Goal: Task Accomplishment & Management: Manage account settings

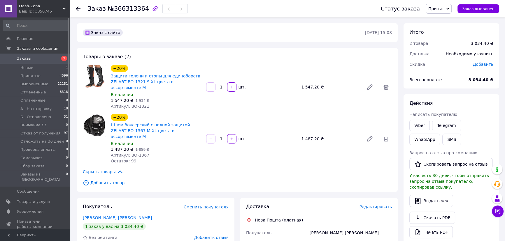
click at [25, 57] on span "Заказы" at bounding box center [24, 58] width 14 height 5
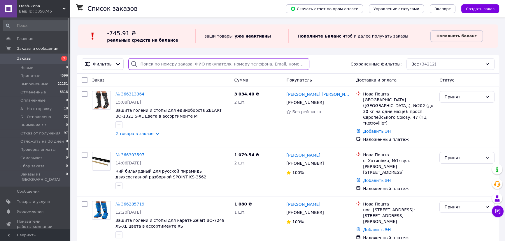
click at [156, 66] on input "search" at bounding box center [218, 64] width 181 height 12
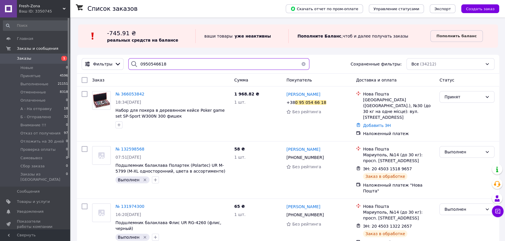
type input "0950546618"
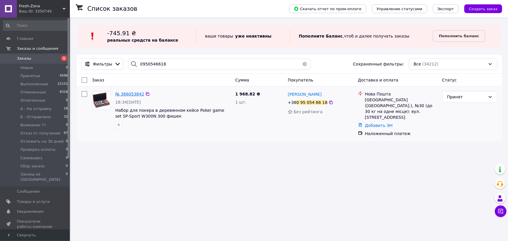
click at [129, 93] on span "№ 366053842" at bounding box center [129, 94] width 29 height 5
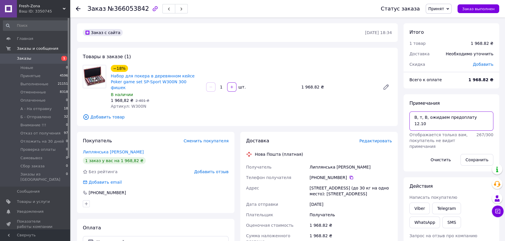
drag, startPoint x: 478, startPoint y: 117, endPoint x: 427, endPoint y: 120, distance: 51.1
click at [427, 120] on textarea "В, т, В, ожидаем предоплату 12.10" at bounding box center [451, 121] width 84 height 19
drag, startPoint x: 145, startPoint y: 100, endPoint x: 129, endPoint y: 101, distance: 15.8
click at [129, 103] on div "Артикул: W300N" at bounding box center [156, 106] width 91 height 6
copy span "W300N"
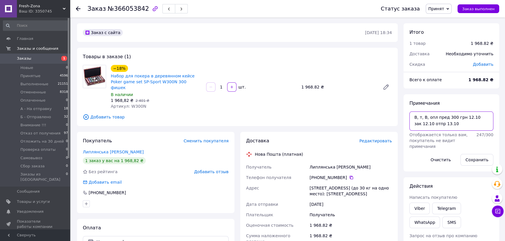
click at [420, 131] on textarea "В, т, В, опл пред 300 грн 12.10 зак 12.10 отпр 13.10" at bounding box center [451, 121] width 84 height 19
type textarea "В, т, В, опл пред 300 грн 12.10 зак 12.10 отпр 13.10 540 грн"
click at [474, 159] on button "Сохранить" at bounding box center [476, 160] width 33 height 12
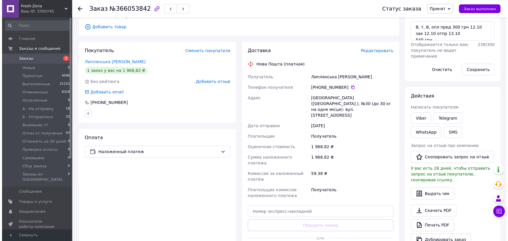
scroll to position [26, 0]
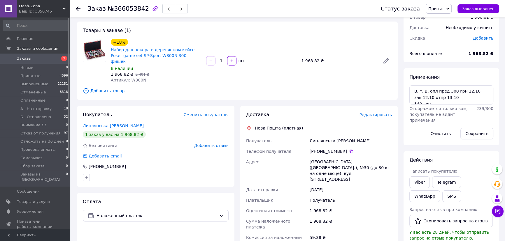
click at [448, 12] on span "Принят" at bounding box center [438, 9] width 26 height 10
click at [450, 47] on li "А - На отправку" at bounding box center [450, 46] width 49 height 9
click at [374, 112] on span "Редактировать" at bounding box center [375, 114] width 33 height 5
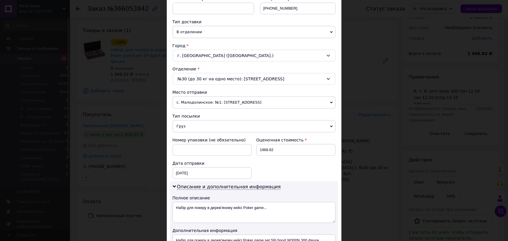
scroll to position [132, 0]
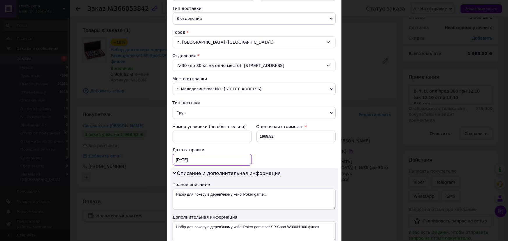
click at [204, 158] on div "12.10.2025 < 2025 > < Октябрь > Пн Вт Ср Чт Пт Сб Вс 29 30 1 2 3 4 5 6 7 8 9 10…" at bounding box center [212, 160] width 79 height 12
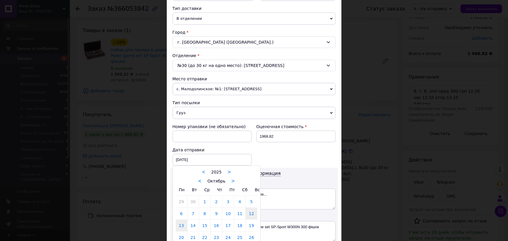
click at [178, 226] on link "13" at bounding box center [181, 226] width 11 height 12
type input "13.10.2025"
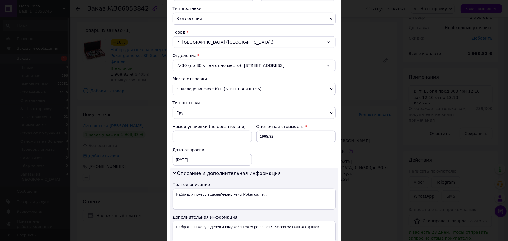
click at [289, 152] on div "Номер упаковки (не обязательно) Оценочная стоимость 1968.82 Дата отправки 13.10…" at bounding box center [254, 145] width 168 height 47
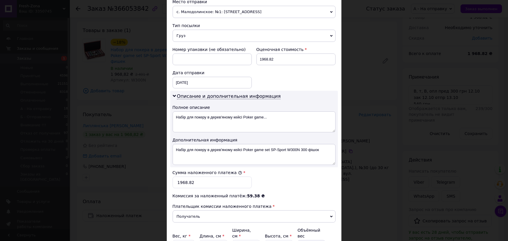
scroll to position [212, 0]
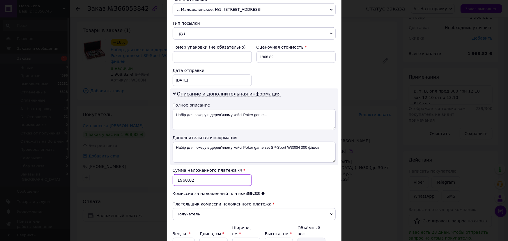
click at [199, 179] on input "1968.82" at bounding box center [212, 181] width 79 height 12
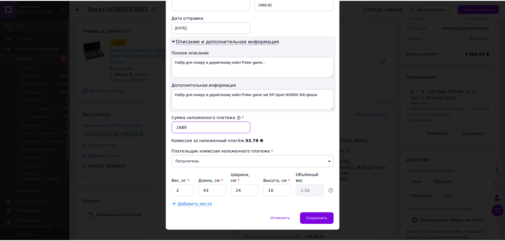
scroll to position [267, 0]
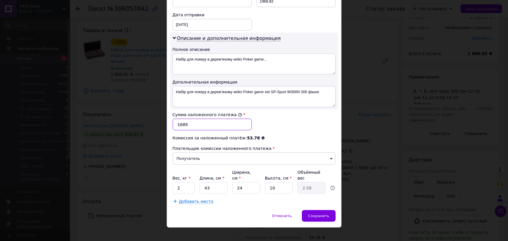
type input "1689"
click at [186, 183] on input "2" at bounding box center [184, 188] width 22 height 12
type input "5"
click at [215, 182] on input "43" at bounding box center [214, 188] width 28 height 12
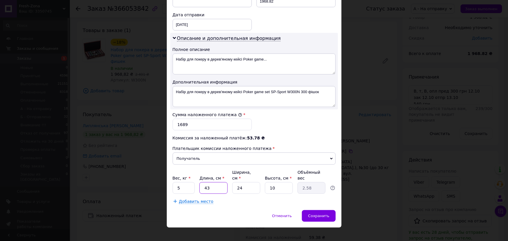
click at [215, 182] on input "43" at bounding box center [214, 188] width 28 height 12
type input "4"
type input "0.24"
type input "45"
type input "2.7"
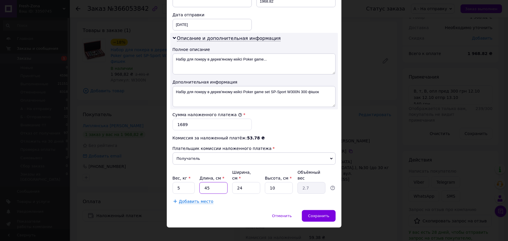
type input "45"
click at [247, 182] on input "24" at bounding box center [247, 188] width 28 height 12
type input "2"
type input "0.23"
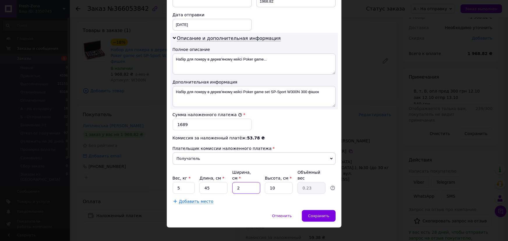
type input "25"
type input "2.81"
type input "25"
click at [281, 182] on input "10" at bounding box center [279, 188] width 28 height 12
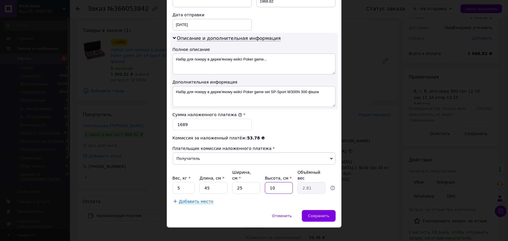
type input "1"
type input "0.28"
type input "10"
type input "2.81"
click at [275, 199] on div "Добавить место" at bounding box center [254, 202] width 163 height 6
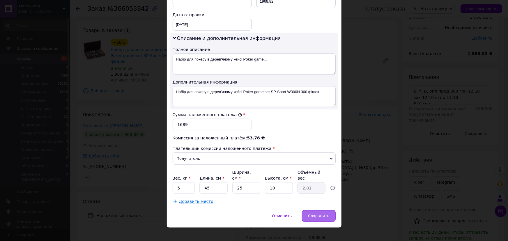
click at [319, 214] on span "Сохранить" at bounding box center [318, 216] width 21 height 4
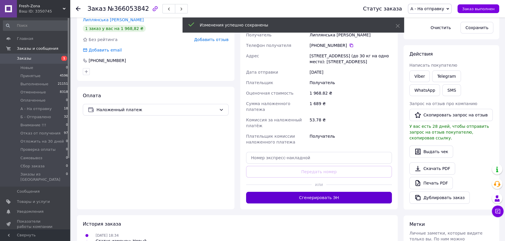
click at [311, 192] on button "Сгенерировать ЭН" at bounding box center [319, 198] width 146 height 12
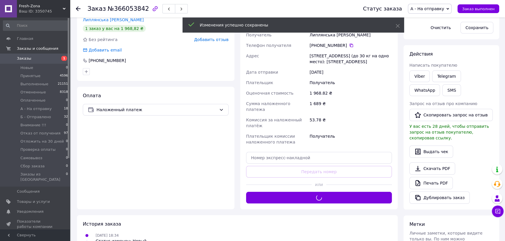
scroll to position [26, 0]
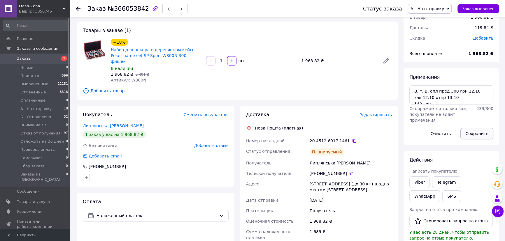
click at [477, 134] on button "Сохранить" at bounding box center [476, 134] width 33 height 12
drag, startPoint x: 474, startPoint y: 133, endPoint x: 470, endPoint y: 131, distance: 4.6
click at [474, 133] on button "Сохранить" at bounding box center [476, 134] width 33 height 12
click at [474, 132] on button "Сохранить" at bounding box center [476, 134] width 33 height 12
click at [21, 59] on span "Заказы" at bounding box center [24, 58] width 14 height 5
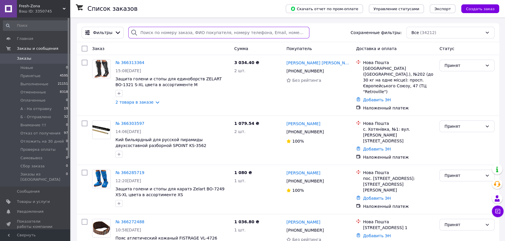
click at [158, 33] on input "search" at bounding box center [218, 33] width 181 height 12
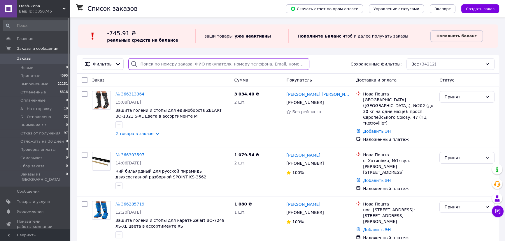
drag, startPoint x: 158, startPoint y: 33, endPoint x: 148, endPoint y: 64, distance: 32.5
click at [148, 64] on input "search" at bounding box center [218, 64] width 181 height 12
paste input "380630705100"
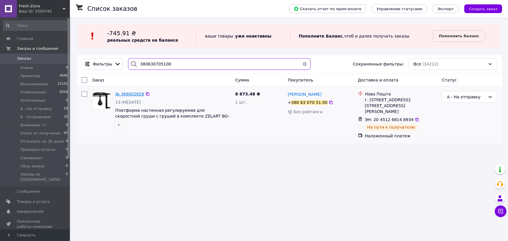
type input "380630705100"
click at [130, 94] on span "№ 366002658" at bounding box center [129, 94] width 29 height 5
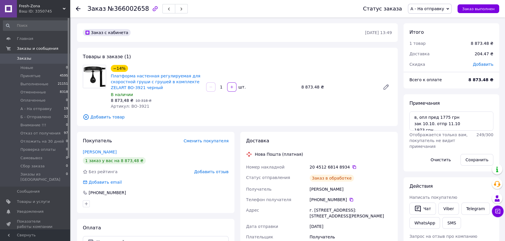
scroll to position [20, 0]
click at [203, 50] on div "Товары в заказе (1) −14% Платформа настенная регулируемая для скоростной груши …" at bounding box center [237, 87] width 321 height 78
click at [472, 158] on button "Сохранить" at bounding box center [476, 160] width 33 height 12
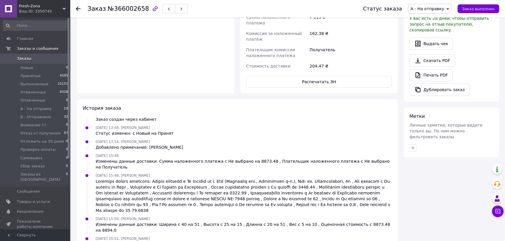
scroll to position [297, 0]
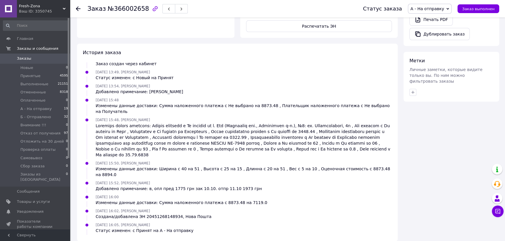
click at [166, 44] on div "История заказа 10.10.2025 13:49, Владимир Чмель Статус изменен: Новый 10.10.202…" at bounding box center [237, 143] width 321 height 198
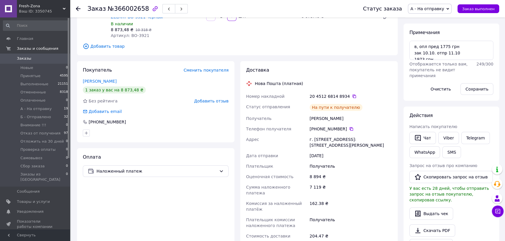
scroll to position [0, 0]
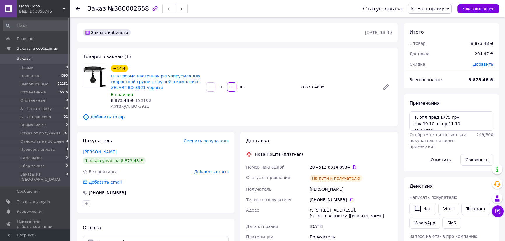
click at [207, 52] on div "Товары в заказе (1) −14% Платформа настенная регулируемая для скоростной груши …" at bounding box center [237, 87] width 321 height 78
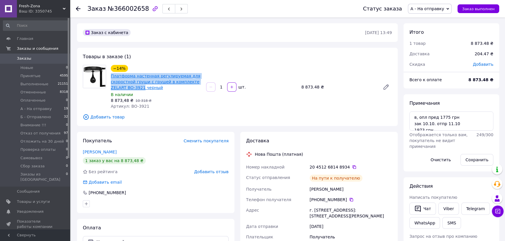
drag, startPoint x: 110, startPoint y: 76, endPoint x: 140, endPoint y: 88, distance: 33.1
click at [140, 88] on div "Платформа настенная регулируемая для скоростной груши с грушей в комплекте ZELA…" at bounding box center [156, 82] width 92 height 19
copy link "Платформа настенная регулируемая для скоростной груши с грушей в комплекте ZELA…"
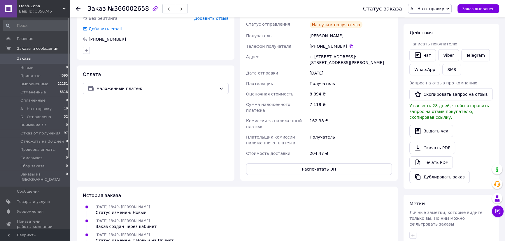
scroll to position [159, 0]
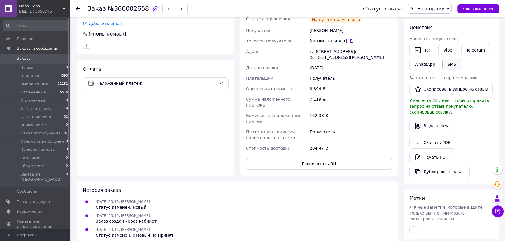
drag, startPoint x: 452, startPoint y: 63, endPoint x: 455, endPoint y: 62, distance: 3.3
click at [455, 62] on button "SMS" at bounding box center [451, 65] width 19 height 12
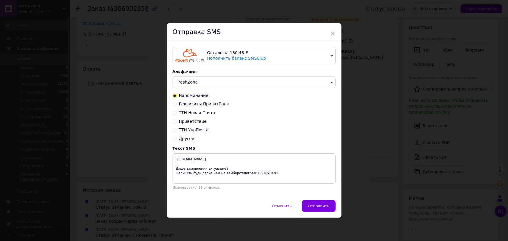
click at [192, 113] on span "ТТН Новая Почта" at bounding box center [197, 112] width 36 height 5
click at [177, 113] on input "ТТН Новая Почта" at bounding box center [175, 112] width 4 height 4
radio input "true"
radio input "false"
click at [188, 164] on textarea "www.freshzona.com.ua Vash nomer TTN byde:" at bounding box center [254, 169] width 163 height 30
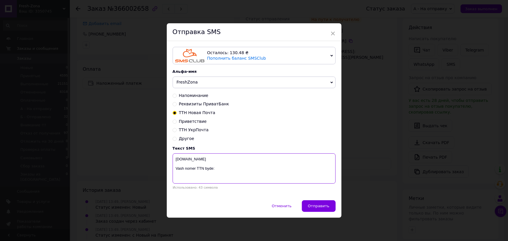
paste textarea "Платформа настенная регулируемая для скоростной груши с грушей в комплекте ZELA…"
drag, startPoint x: 196, startPoint y: 174, endPoint x: 175, endPoint y: 175, distance: 21.0
click at [175, 175] on textarea "www.freshzona.com.ua Платформа настенная регулируемая для скоростной груши с гр…" at bounding box center [254, 169] width 163 height 30
drag, startPoint x: 193, startPoint y: 175, endPoint x: 183, endPoint y: 175, distance: 10.2
click at [183, 175] on textarea "www.freshzona.com.ua Платформа настенная регулируемая для скоростной груши с гр…" at bounding box center [254, 169] width 163 height 30
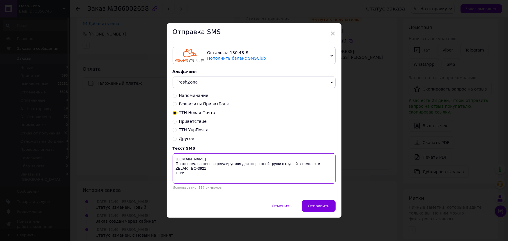
paste textarea "20451268148934"
click at [266, 180] on textarea "www.freshzona.com.ua Платформа настенная регулируемая для скоростной груши с гр…" at bounding box center [254, 169] width 163 height 30
type textarea "www.freshzona.com.ua Платформа настенная регулируемая для скоростной груши с гр…"
click at [321, 207] on span "Отправить" at bounding box center [319, 206] width 22 height 4
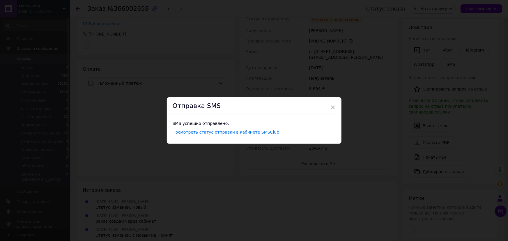
drag, startPoint x: 358, startPoint y: 148, endPoint x: 367, endPoint y: 145, distance: 9.9
click at [358, 148] on div "× Отправка SMS SMS успешно отправлено. Посмотреть статус отправки в кабинете SM…" at bounding box center [254, 120] width 508 height 241
drag, startPoint x: 354, startPoint y: 154, endPoint x: 357, endPoint y: 154, distance: 3.2
click at [354, 154] on div "× Отправка SMS SMS успешно отправлено. Посмотреть статус отправки в кабинете SM…" at bounding box center [252, 120] width 505 height 241
drag, startPoint x: 385, startPoint y: 110, endPoint x: 137, endPoint y: 13, distance: 267.1
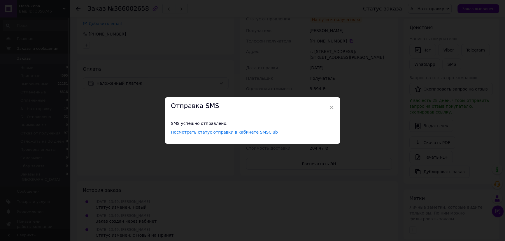
click at [384, 110] on div "× Отправка SMS SMS успешно отправлено. Посмотреть статус отправки в кабинете SM…" at bounding box center [252, 120] width 505 height 241
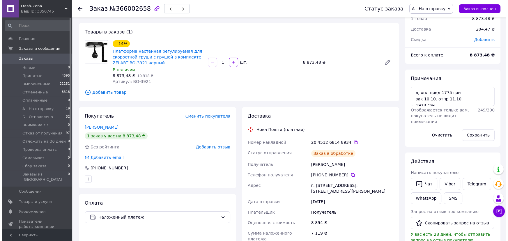
scroll to position [40, 0]
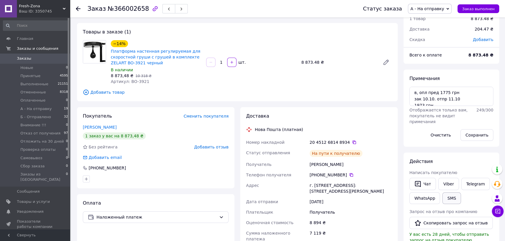
click at [452, 198] on button "SMS" at bounding box center [451, 199] width 19 height 12
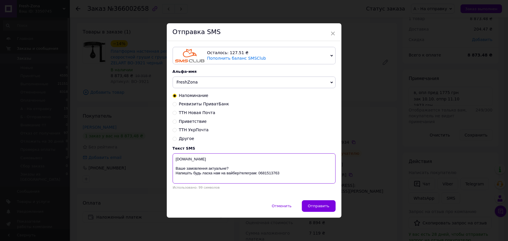
click at [215, 172] on textarea "freshzona.com.ua Ваше замовлення актуальне? Напишіть будь ласка нам на вайбер/т…" at bounding box center [254, 169] width 163 height 30
paste textarea "www.freshzona.com.ua Платформа настенная регулируемая для скоростной груши с гр…"
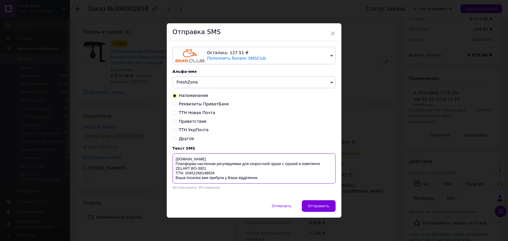
scroll to position [1, 0]
click at [216, 167] on textarea "www.freshzona.com.ua Платформа настенная регулируемая для скоростной груши с гр…" at bounding box center [254, 169] width 163 height 30
type textarea "www.freshzona.com.ua Платформа настенная регулируемая для скоростной груши с гр…"
click at [322, 207] on span "Отправить" at bounding box center [319, 206] width 22 height 4
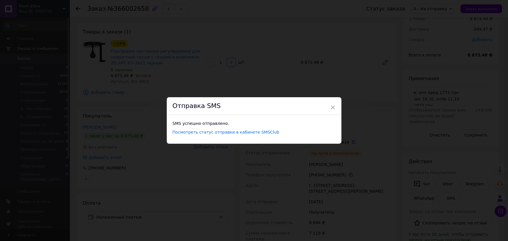
click at [268, 82] on div "× Отправка SMS SMS успешно отправлено. Посмотреть статус отправки в кабинете SM…" at bounding box center [254, 120] width 508 height 241
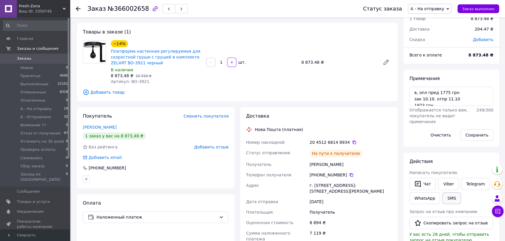
click at [451, 198] on button "SMS" at bounding box center [451, 199] width 19 height 12
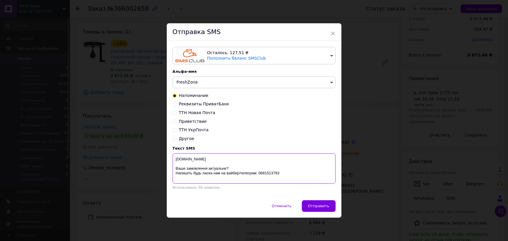
click at [239, 164] on textarea "freshzona.com.ua Ваше замовлення актуальне? Напишіть будь ласка нам на вайбер/т…" at bounding box center [254, 169] width 163 height 30
paste textarea "www.freshzona.com.ua Платформа настенная регулируемая для скоростной груши с гр…"
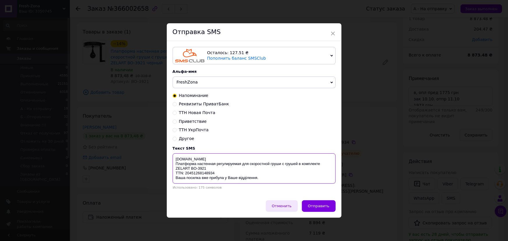
type textarea "www.freshzona.com.ua Платформа настенная регулируемая для скоростной груши с гр…"
click at [288, 206] on span "Отменить" at bounding box center [282, 206] width 20 height 4
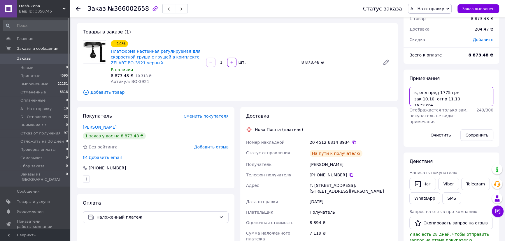
click at [465, 91] on textarea "в, опл пред 1775 грн зак 10.10. отпр 11.10 1973 грн" at bounding box center [451, 96] width 84 height 19
type textarea "в, опл пред 1775 грн , смс зак 10.10. отпр 11.10 1973 грн"
click at [479, 134] on button "Сохранить" at bounding box center [476, 135] width 33 height 12
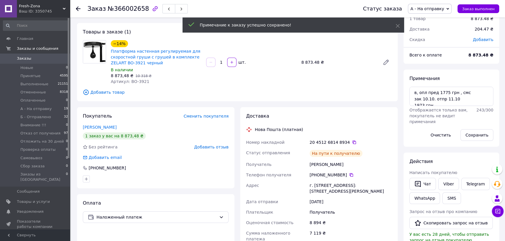
scroll to position [73, 0]
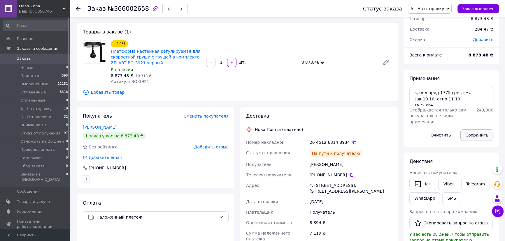
click at [474, 136] on button "Сохранить" at bounding box center [476, 135] width 33 height 12
click at [188, 91] on span "Добавить товар" at bounding box center [237, 92] width 309 height 6
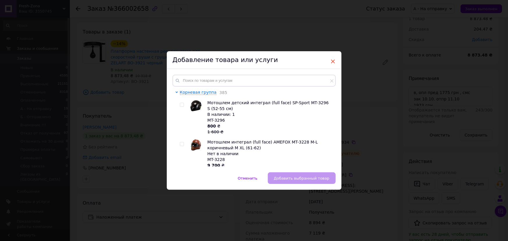
click at [335, 63] on span "×" at bounding box center [333, 62] width 5 height 10
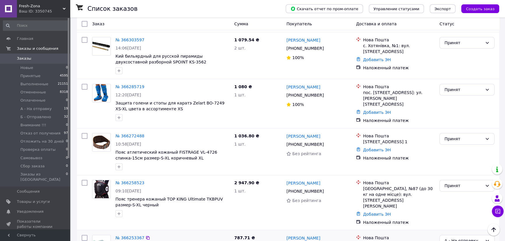
scroll to position [26, 0]
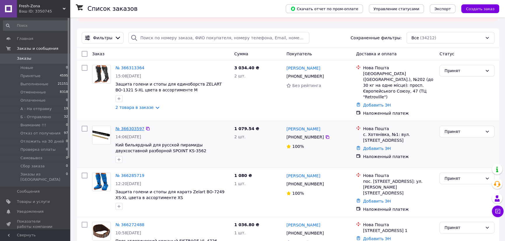
click at [122, 126] on link "№ 366303597" at bounding box center [129, 128] width 29 height 5
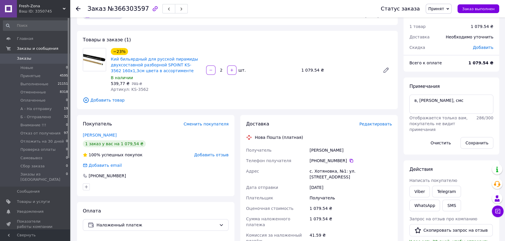
scroll to position [26, 0]
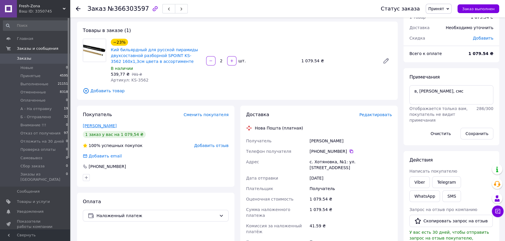
click at [95, 125] on link "Прищепа Василь" at bounding box center [100, 126] width 34 height 5
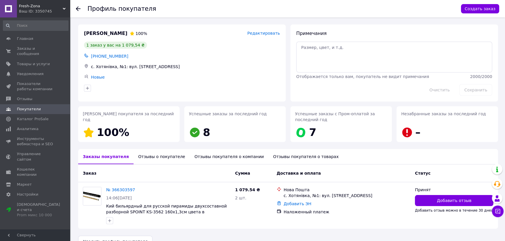
scroll to position [13, 0]
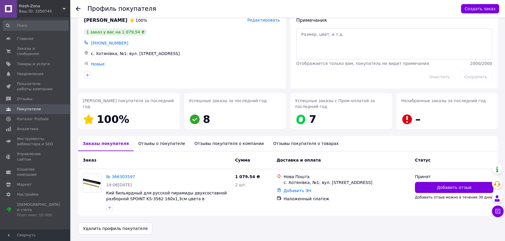
click at [152, 139] on div "Отзывы о покупателе" at bounding box center [161, 143] width 56 height 15
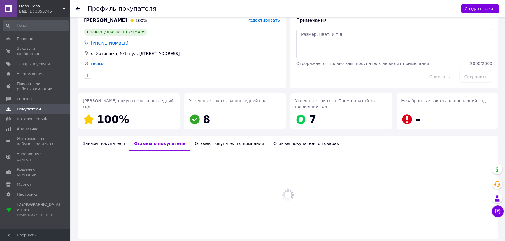
click at [152, 141] on div "Отзывы о покупателе" at bounding box center [159, 143] width 61 height 15
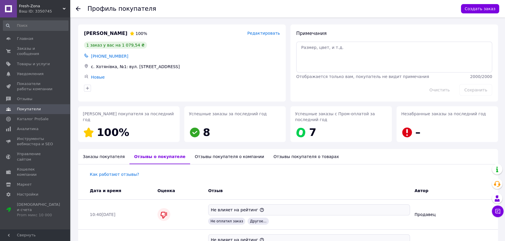
scroll to position [0, 0]
click at [77, 8] on use at bounding box center [78, 8] width 5 height 5
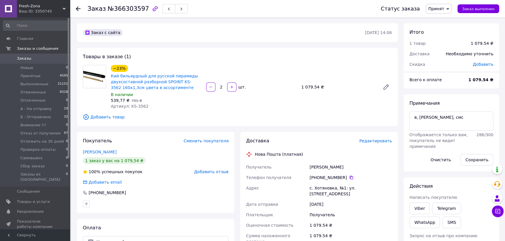
click at [199, 52] on div "Товары в заказе (1) −23% Кий бильярдный для русской пирамиды двухсоставной разб…" at bounding box center [237, 87] width 321 height 78
click at [226, 57] on div "Товары в заказе (1) −23% Кий бильярдный для русской пирамиды двухсоставной разб…" at bounding box center [237, 87] width 321 height 78
click at [476, 157] on button "Сохранить" at bounding box center [476, 160] width 33 height 12
click at [23, 58] on span "Заказы" at bounding box center [24, 58] width 14 height 5
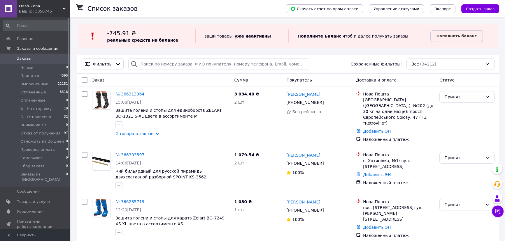
click at [189, 8] on div "Список заказов" at bounding box center [180, 8] width 186 height 17
click at [38, 116] on span "Б - Отправлено" at bounding box center [35, 117] width 31 height 5
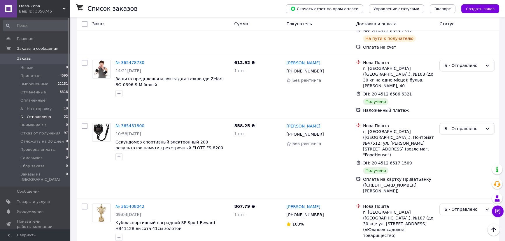
scroll to position [1024, 0]
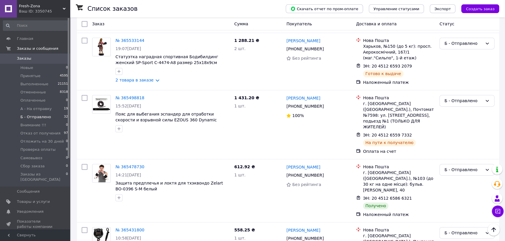
click at [25, 57] on span "Заказы" at bounding box center [24, 58] width 14 height 5
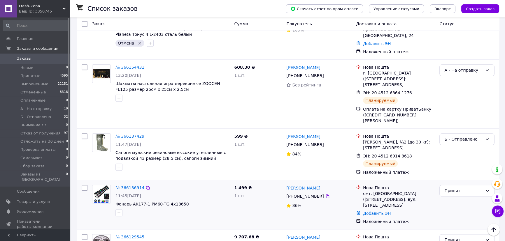
scroll to position [821, 0]
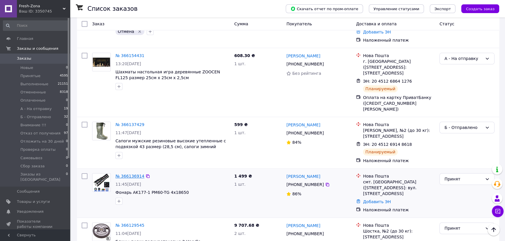
click at [129, 174] on link "№ 366136914" at bounding box center [129, 176] width 29 height 5
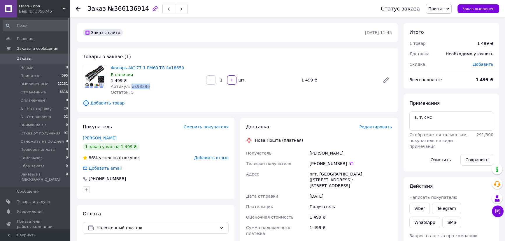
drag, startPoint x: 149, startPoint y: 87, endPoint x: 129, endPoint y: 86, distance: 20.2
click at [129, 86] on div "Артикул: ws98396" at bounding box center [156, 87] width 91 height 6
copy span "ws98396"
drag, startPoint x: 348, startPoint y: 152, endPoint x: 309, endPoint y: 151, distance: 39.4
click at [309, 151] on div "[PERSON_NAME]" at bounding box center [350, 153] width 85 height 10
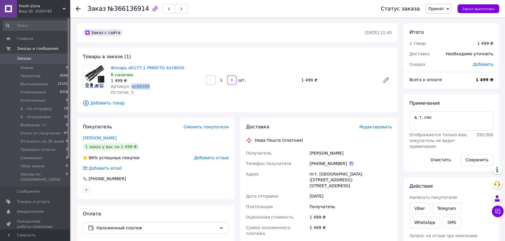
copy div "[PERSON_NAME]"
drag, startPoint x: 343, startPoint y: 164, endPoint x: 321, endPoint y: 163, distance: 22.4
click at [321, 163] on div "[PHONE_NUMBER]" at bounding box center [350, 164] width 82 height 6
copy div "67 813 80 90"
click at [326, 173] on div "пгт. [GEOGRAPHIC_DATA] ([STREET_ADDRESS]: [STREET_ADDRESS]" at bounding box center [350, 180] width 85 height 22
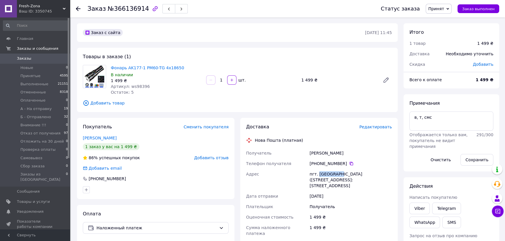
click at [326, 173] on div "пгт. [GEOGRAPHIC_DATA] ([STREET_ADDRESS]: [STREET_ADDRESS]" at bounding box center [350, 180] width 85 height 22
copy div "Власовка"
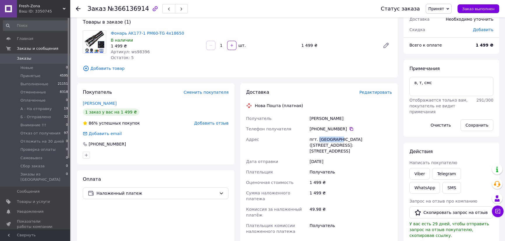
scroll to position [106, 0]
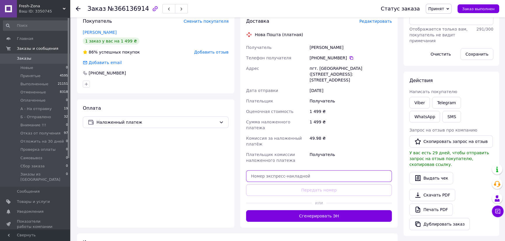
click at [323, 170] on input "text" at bounding box center [319, 176] width 146 height 12
paste input "20451269184713"
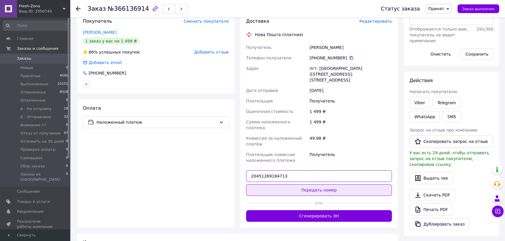
type input "20451269184713"
drag, startPoint x: 339, startPoint y: 178, endPoint x: 229, endPoint y: 92, distance: 139.9
click at [339, 184] on button "Передать номер" at bounding box center [319, 190] width 146 height 12
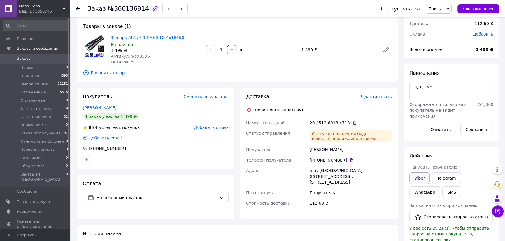
scroll to position [0, 0]
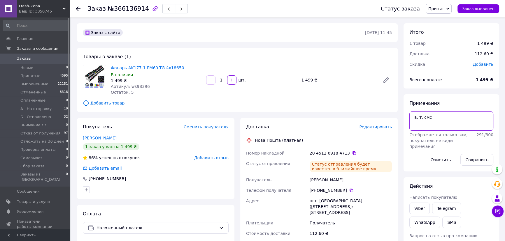
click at [451, 123] on textarea "в, т, смс" at bounding box center [451, 121] width 84 height 19
paste textarea "716201"
type textarea "в, т, смс 337 грн 716201"
click at [478, 158] on button "Сохранить" at bounding box center [476, 160] width 33 height 12
click at [473, 159] on button "Сохранить" at bounding box center [476, 160] width 33 height 12
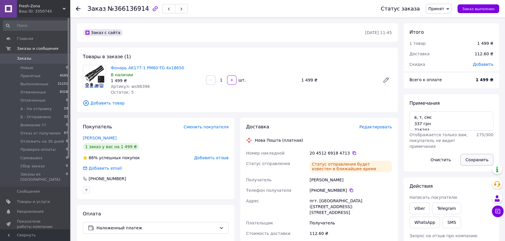
click at [473, 160] on button "Сохранить" at bounding box center [476, 160] width 33 height 12
click at [442, 9] on span "Принят" at bounding box center [436, 8] width 16 height 5
click at [446, 55] on li "Б - Отправлено" at bounding box center [450, 55] width 49 height 9
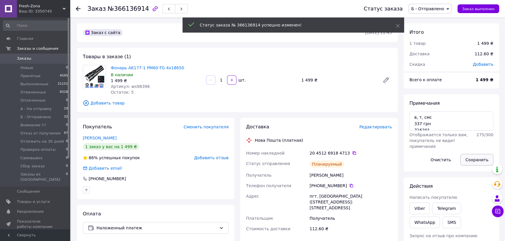
click at [475, 160] on button "Сохранить" at bounding box center [476, 160] width 33 height 12
click at [144, 34] on div "Заказ с сайта" at bounding box center [223, 32] width 283 height 9
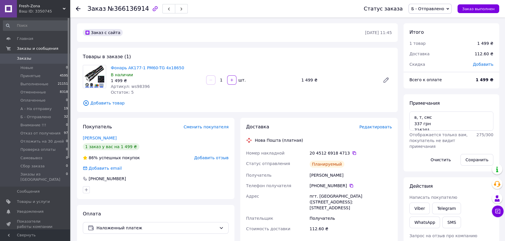
click at [192, 42] on div "Заказ с сайта 11.10.2025 • 11:45 Товары в заказе (1) Фонарь AK177-1 PM60-TG 4х1…" at bounding box center [237, 226] width 326 height 406
click at [474, 159] on button "Сохранить" at bounding box center [476, 160] width 33 height 12
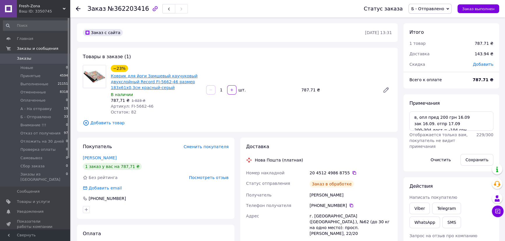
scroll to position [47, 0]
drag, startPoint x: 149, startPoint y: 105, endPoint x: 137, endPoint y: 105, distance: 11.9
click at [137, 105] on div "Артикул: FI-5662-46" at bounding box center [156, 106] width 91 height 6
click at [385, 88] on icon at bounding box center [385, 90] width 7 height 7
click at [234, 35] on div "Заказ с сайта" at bounding box center [223, 32] width 283 height 9
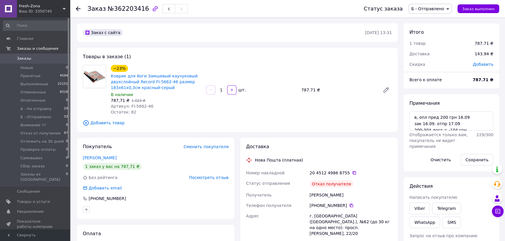
click at [201, 34] on div "Заказ с сайта" at bounding box center [223, 32] width 283 height 9
click at [474, 160] on button "Сохранить" at bounding box center [476, 160] width 33 height 12
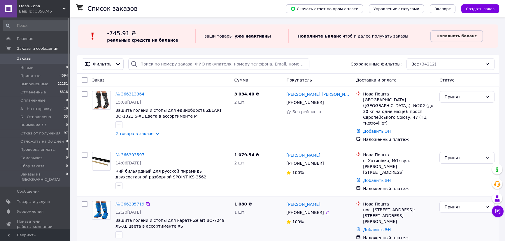
click at [131, 202] on link "№ 366285719" at bounding box center [129, 204] width 29 height 5
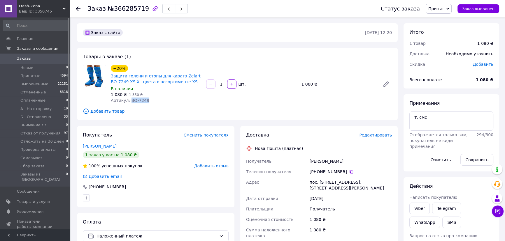
drag, startPoint x: 141, startPoint y: 100, endPoint x: 129, endPoint y: 100, distance: 12.2
click at [129, 100] on div "Артикул: BO-7249" at bounding box center [156, 101] width 91 height 6
copy span "BO-7249"
click at [469, 122] on textarea "т, смс" at bounding box center [451, 121] width 84 height 19
drag, startPoint x: 145, startPoint y: 101, endPoint x: 129, endPoint y: 100, distance: 15.8
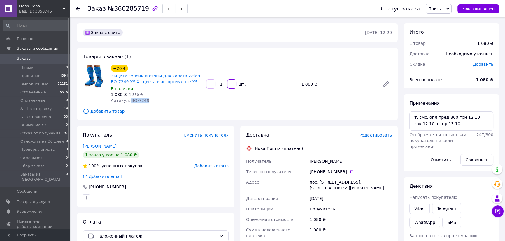
click at [129, 100] on div "Артикул: BO-7249" at bounding box center [156, 101] width 91 height 6
copy span "BO-7249"
click at [431, 129] on textarea "т, смс, опл пред 300 грн 12.10 зак 12.10. отпр 13.10" at bounding box center [451, 121] width 84 height 19
click at [446, 123] on textarea "т, смс, опл пред 300 грн 12.10 зак 12.10. отпр 13.10 360 грн" at bounding box center [451, 121] width 84 height 19
type textarea "т, смс, опл пред 300 грн 12.10 зак 12.10. отпр 14.10 360 грн"
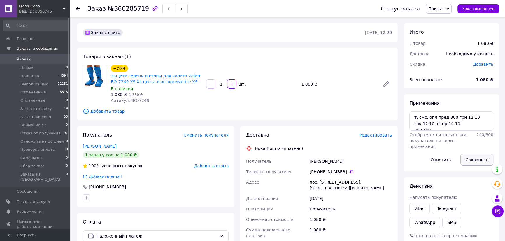
click at [472, 159] on button "Сохранить" at bounding box center [476, 160] width 33 height 12
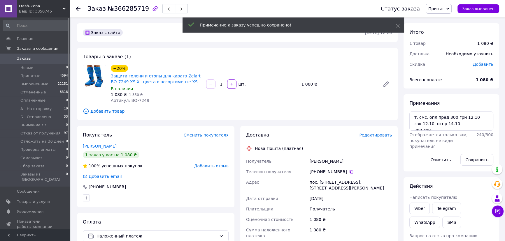
click at [375, 135] on span "Редактировать" at bounding box center [375, 135] width 33 height 5
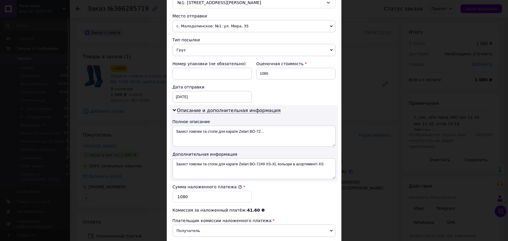
scroll to position [212, 0]
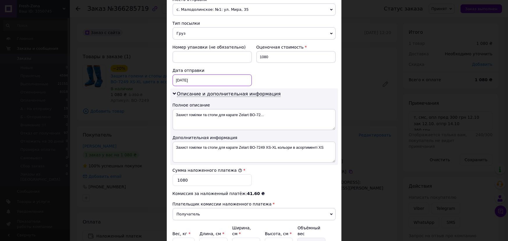
click at [193, 79] on div "12.10.2025 < 2025 > < Октябрь > Пн Вт Ср Чт Пт Сб Вс 29 30 1 2 3 4 5 6 7 8 9 10…" at bounding box center [212, 81] width 79 height 12
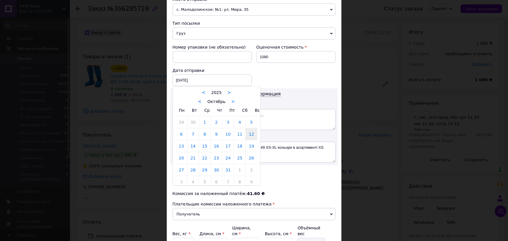
click at [182, 144] on link "13" at bounding box center [181, 146] width 11 height 12
type input "13.10.2025"
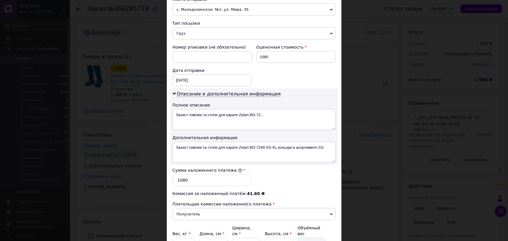
click at [279, 75] on div "Номер упаковки (не обязательно) Оценочная стоимость 1080 Дата отправки 13.10.20…" at bounding box center [254, 65] width 168 height 47
click at [203, 181] on input "1080" at bounding box center [212, 181] width 79 height 12
type input "800"
click at [288, 179] on div "Сумма наложенного платежа * 800" at bounding box center [254, 176] width 168 height 23
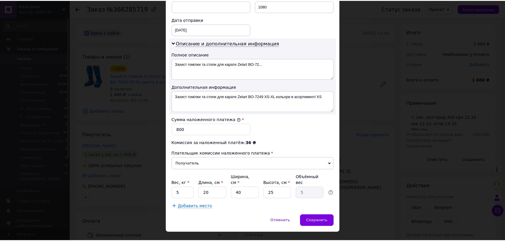
scroll to position [267, 0]
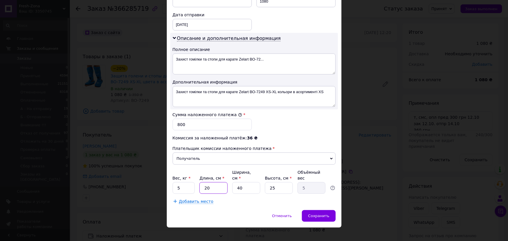
click at [221, 182] on input "20" at bounding box center [214, 188] width 28 height 12
type input "4"
type input "1"
type input "40"
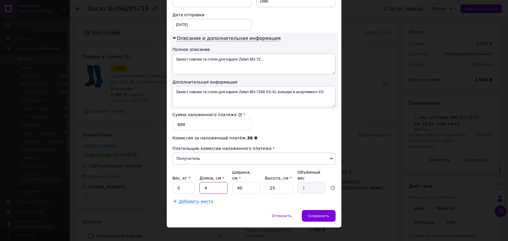
type input "10"
type input "40"
type input "2"
type input "0.5"
type input "20"
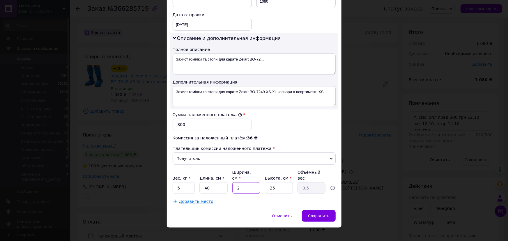
type input "5"
type input "20"
type input "1"
type input "0.2"
type input "10"
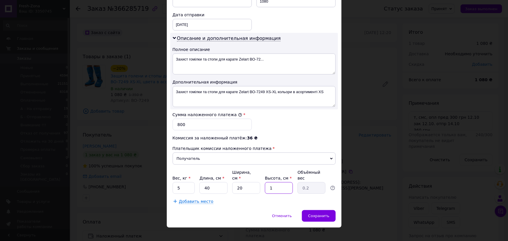
type input "2"
type input "10"
click at [185, 182] on input "5" at bounding box center [184, 188] width 22 height 12
type input "2"
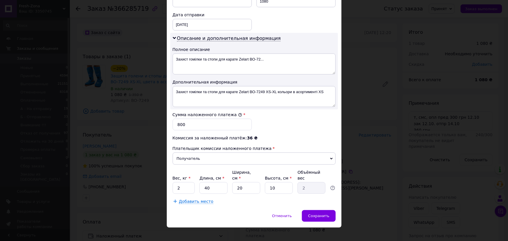
click at [281, 122] on div "Сумма наложенного платежа * 800" at bounding box center [254, 121] width 168 height 23
drag, startPoint x: 318, startPoint y: 209, endPoint x: 293, endPoint y: 135, distance: 78.5
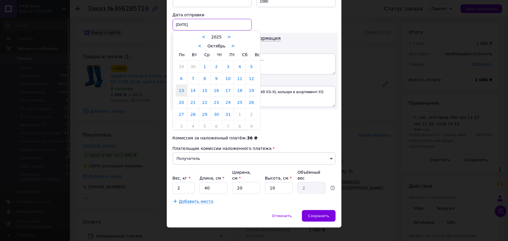
click at [214, 21] on div "13.10.2025 < 2025 > < Октябрь > Пн Вт Ср Чт Пт Сб Вс 29 30 1 2 3 4 5 6 7 8 9 10…" at bounding box center [212, 25] width 79 height 12
click at [192, 90] on link "14" at bounding box center [193, 91] width 11 height 12
type input "14.10.2025"
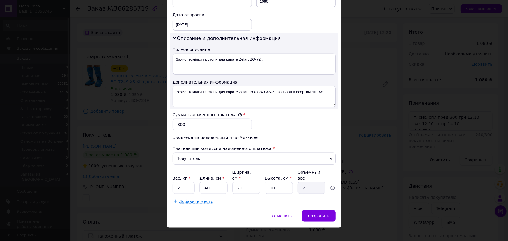
click at [268, 133] on div "Плательщик Получатель Отправитель Фамилия получателя Станкевич Имя получателя С…" at bounding box center [254, 2] width 163 height 405
click at [320, 214] on span "Сохранить" at bounding box center [318, 216] width 21 height 4
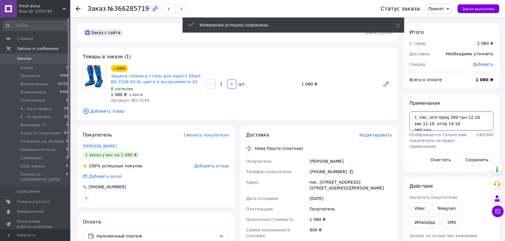
click at [460, 124] on textarea "т, смс, опл пред 300 грн 12.10 зак 12.10. отпр 14.10 360 грн" at bounding box center [451, 121] width 84 height 19
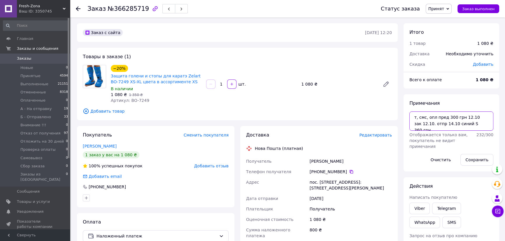
click at [466, 123] on textarea "т, смс, опл пред 300 грн 12.10 зак 12.10. отпр 14.10 синий S 360 грн" at bounding box center [451, 121] width 84 height 19
type textarea "т, смс, опл пред 300 грн 12.10 зак 12.10. отпр 14.10 синий р.S 360 грн"
click at [478, 159] on button "Сохранить" at bounding box center [476, 160] width 33 height 12
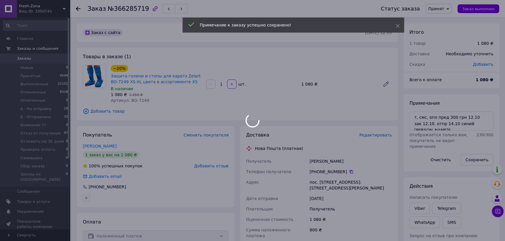
scroll to position [3, 0]
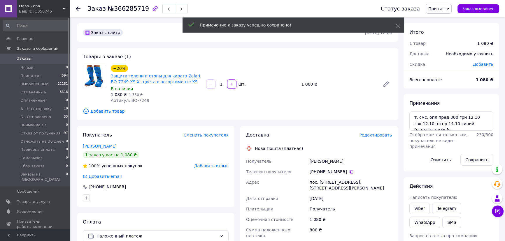
click at [443, 8] on span "Принят" at bounding box center [436, 8] width 16 height 5
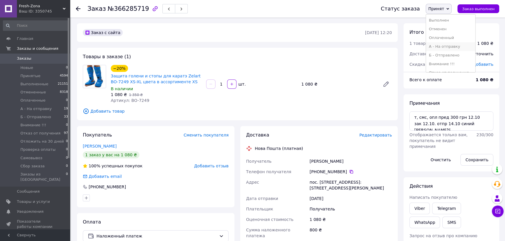
click at [446, 47] on li "А - На отправку" at bounding box center [450, 46] width 49 height 9
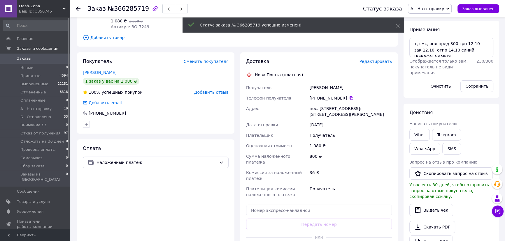
scroll to position [79, 0]
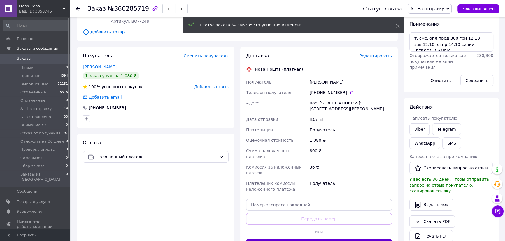
click at [323, 239] on button "Сгенерировать ЭН" at bounding box center [319, 245] width 146 height 12
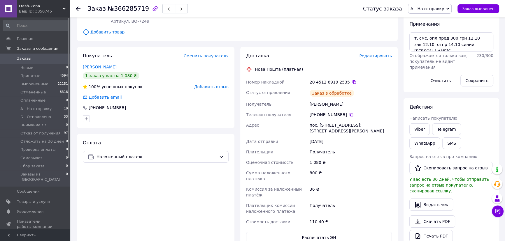
scroll to position [17, 0]
click at [196, 195] on div "Оплата Наложенный платеж" at bounding box center [155, 191] width 157 height 115
click at [478, 80] on button "Сохранить" at bounding box center [476, 81] width 33 height 12
click at [307, 54] on div "Доставка" at bounding box center [302, 56] width 113 height 7
click at [397, 93] on div "Доставка Редактировать Нова Пошта (платная) Номер накладной 20 4512 6919 2535  …" at bounding box center [318, 148] width 157 height 203
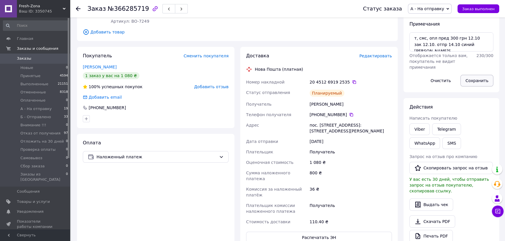
click at [476, 81] on button "Сохранить" at bounding box center [476, 81] width 33 height 12
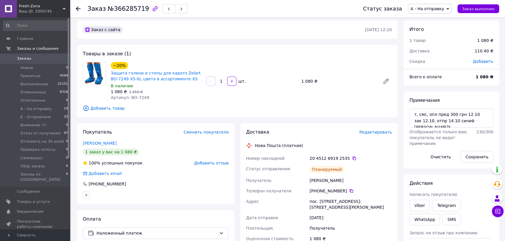
scroll to position [0, 0]
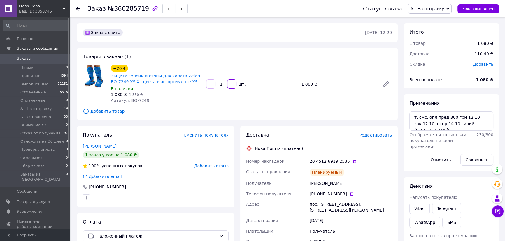
click at [288, 51] on div "Товары в заказе (1) −20% Защита голени и стопы для каратэ Zelart BO-7249 XS-XL …" at bounding box center [237, 84] width 321 height 73
click at [478, 161] on button "Сохранить" at bounding box center [476, 160] width 33 height 12
click at [17, 58] on span "Заказы" at bounding box center [24, 58] width 14 height 5
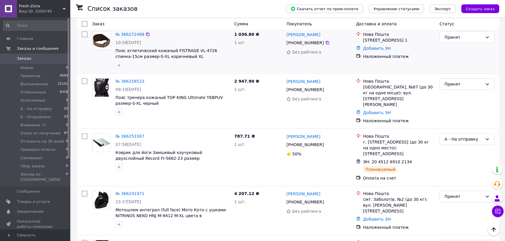
scroll to position [238, 0]
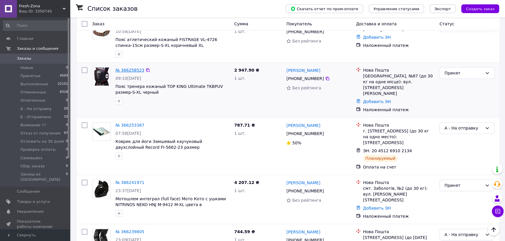
click at [130, 68] on link "№ 366258523" at bounding box center [129, 70] width 29 height 5
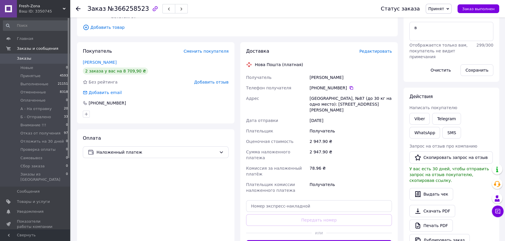
scroll to position [9, 0]
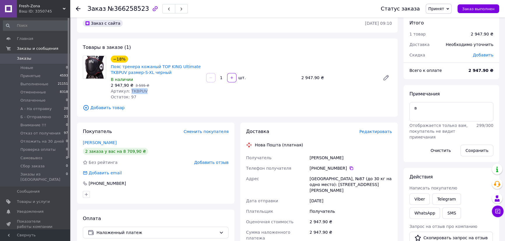
drag, startPoint x: 151, startPoint y: 90, endPoint x: 128, endPoint y: 90, distance: 22.4
click at [128, 90] on div "Артикул: TKBPUV" at bounding box center [156, 91] width 91 height 6
copy span "TKBPUV"
click at [443, 111] on textarea "в" at bounding box center [451, 111] width 84 height 19
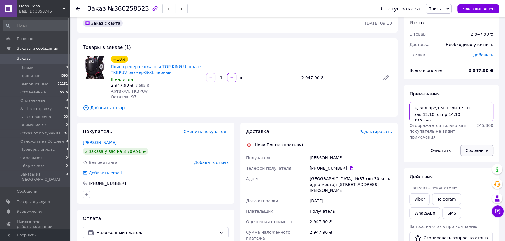
type textarea "в, опл пред 500 грн 12.10 зак 12.10. отпр 14.10 643 грн"
click at [478, 149] on button "Сохранить" at bounding box center [476, 151] width 33 height 12
click at [468, 150] on button "Сохранить" at bounding box center [476, 151] width 33 height 12
click at [476, 150] on button "Сохранить" at bounding box center [476, 151] width 33 height 12
click at [221, 47] on div "Товары в заказе (1) −18% Пояс тренера кожаный TOP KING Ultimate TKBPUV размер-S…" at bounding box center [237, 77] width 321 height 78
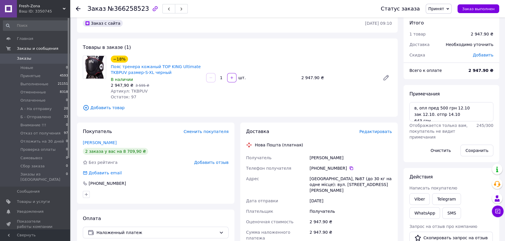
click at [201, 37] on div "Заказ с сайта 12.10.2025 • 09:10 Товары в заказе (1) −18% Пояс тренера кожаный …" at bounding box center [237, 217] width 326 height 407
click at [477, 151] on button "Сохранить" at bounding box center [476, 151] width 33 height 12
click at [444, 8] on span "Принят" at bounding box center [436, 8] width 16 height 5
click at [446, 47] on li "А - На отправку" at bounding box center [450, 46] width 49 height 9
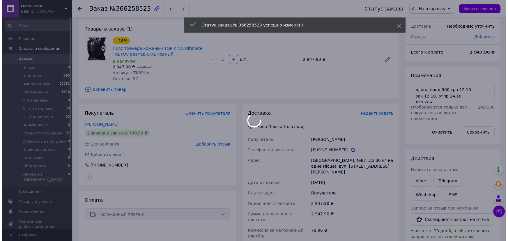
scroll to position [62, 0]
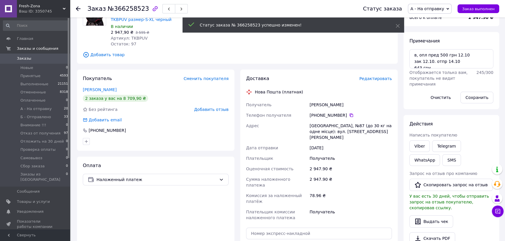
click at [372, 80] on span "Редактировать" at bounding box center [375, 78] width 33 height 5
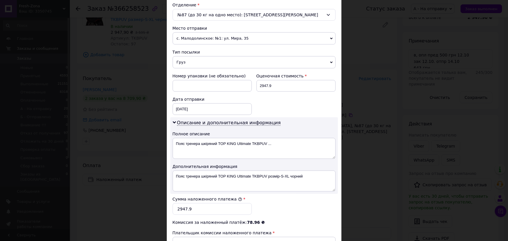
scroll to position [212, 0]
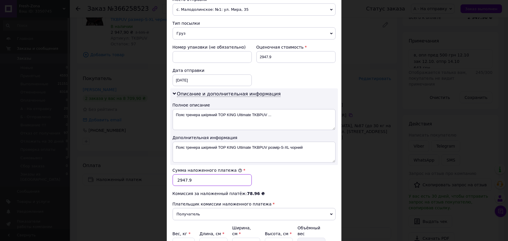
click at [192, 178] on input "2947.9" at bounding box center [212, 181] width 79 height 12
type input "2468"
click at [271, 182] on div "Сумма наложенного платежа * 2468" at bounding box center [254, 176] width 168 height 23
click at [204, 78] on div "12.10.2025 < 2025 > < Октябрь > Пн Вт Ср Чт Пт Сб Вс 29 30 1 2 3 4 5 6 7 8 9 10…" at bounding box center [212, 81] width 79 height 12
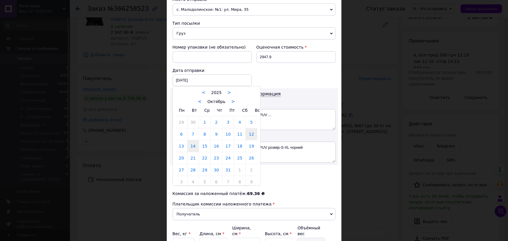
click at [190, 145] on link "14" at bounding box center [193, 146] width 11 height 12
type input "14.10.2025"
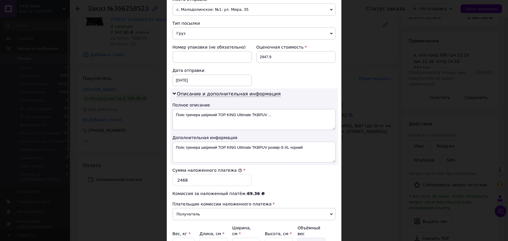
click at [265, 175] on div "Сумма наложенного платежа * 2468" at bounding box center [254, 176] width 168 height 23
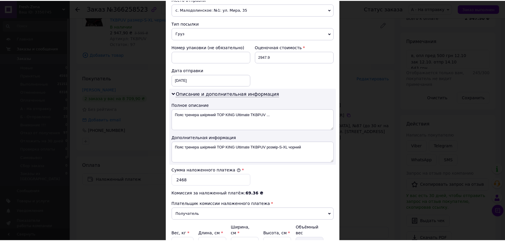
scroll to position [267, 0]
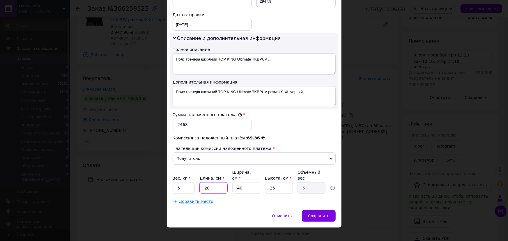
click at [215, 182] on input "20" at bounding box center [214, 188] width 28 height 12
type input "3"
type input "0.75"
type input "30"
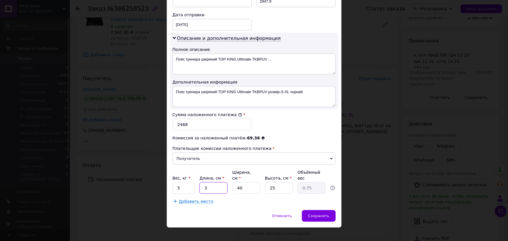
type input "7.5"
type input "30"
type input "3"
type input "0.56"
type input "30"
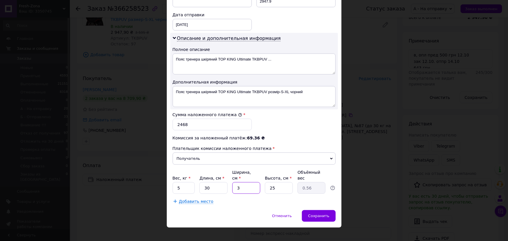
type input "5.63"
type input "30"
type input "3"
type input "0.68"
type input "30"
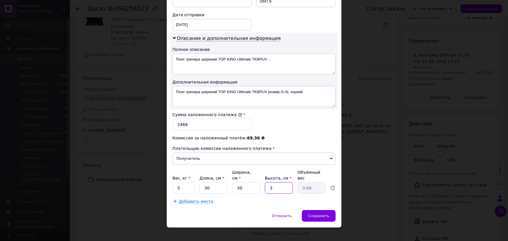
type input "6.75"
type input "30"
click at [288, 126] on div "Сумма наложенного платежа * 2468" at bounding box center [254, 121] width 168 height 23
click at [180, 183] on input "5" at bounding box center [184, 188] width 22 height 12
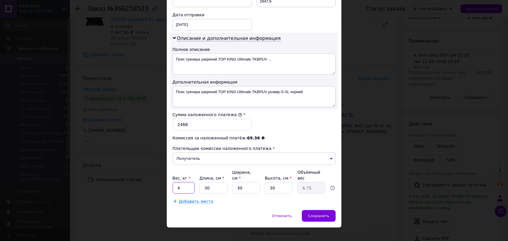
type input "4"
drag, startPoint x: 275, startPoint y: 126, endPoint x: 268, endPoint y: 123, distance: 7.7
click at [274, 125] on div "Сумма наложенного платежа * 2468" at bounding box center [254, 121] width 168 height 23
click at [269, 124] on div "Сумма наложенного платежа * 2468" at bounding box center [254, 121] width 168 height 23
click at [319, 214] on span "Сохранить" at bounding box center [318, 216] width 21 height 4
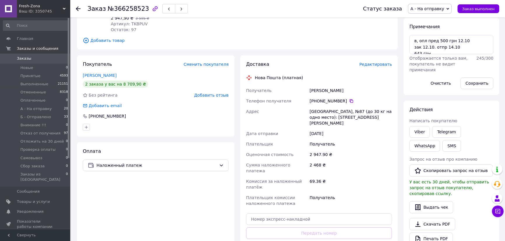
scroll to position [89, 0]
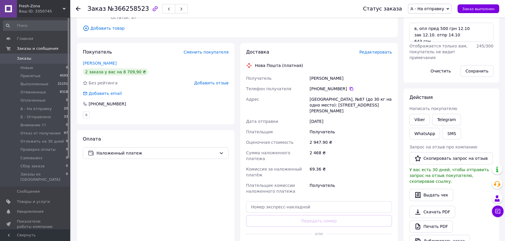
click at [251, 108] on div "Адрес" at bounding box center [277, 105] width 64 height 22
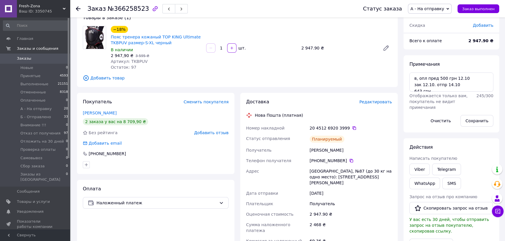
scroll to position [0, 0]
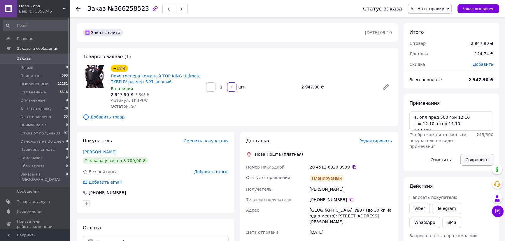
click at [475, 160] on button "Сохранить" at bounding box center [476, 160] width 33 height 12
click at [18, 56] on span "Заказы" at bounding box center [24, 58] width 14 height 5
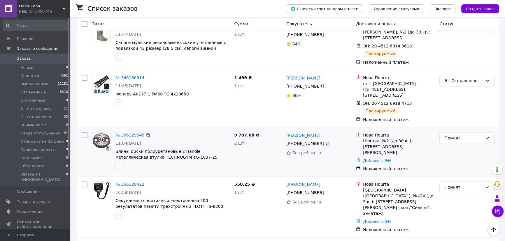
scroll to position [927, 0]
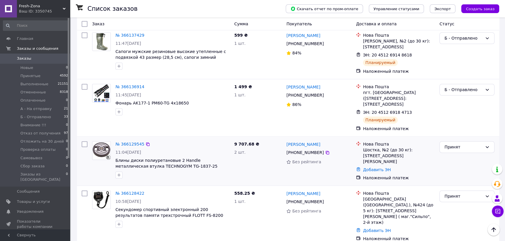
click at [85, 141] on input "checkbox" at bounding box center [85, 144] width 6 height 6
checkbox input "true"
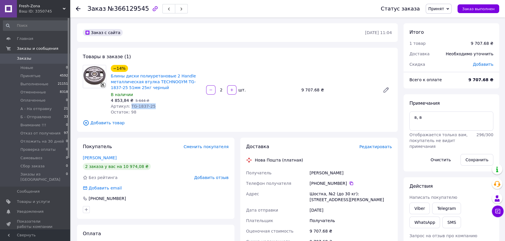
drag, startPoint x: 151, startPoint y: 105, endPoint x: 128, endPoint y: 105, distance: 23.0
click at [128, 105] on div "Артикул: TG-1837-25" at bounding box center [156, 106] width 91 height 6
copy span "TG-1837-25"
